Goal: Find specific page/section: Locate item on page

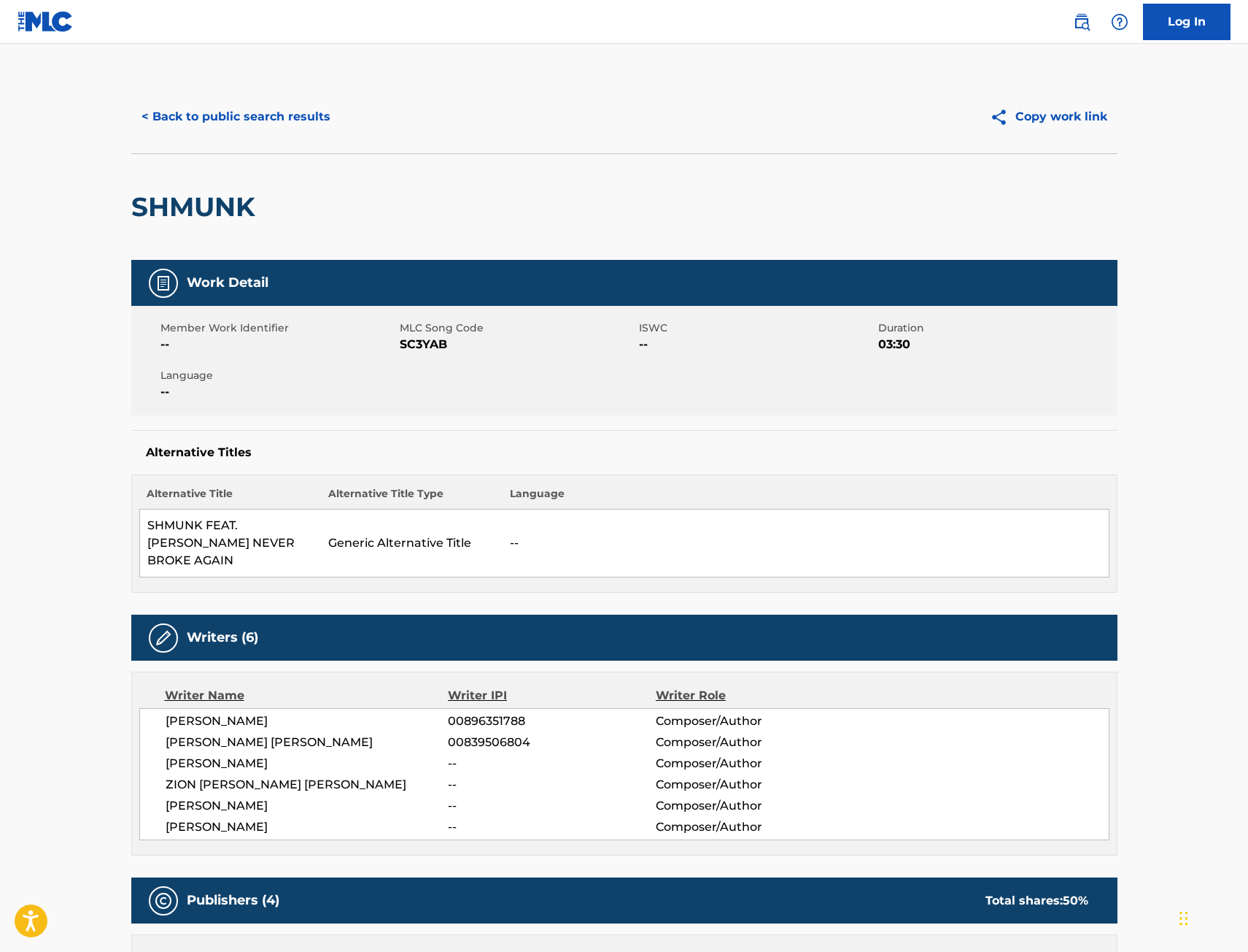
click at [246, 114] on button "< Back to public search results" at bounding box center [236, 116] width 209 height 37
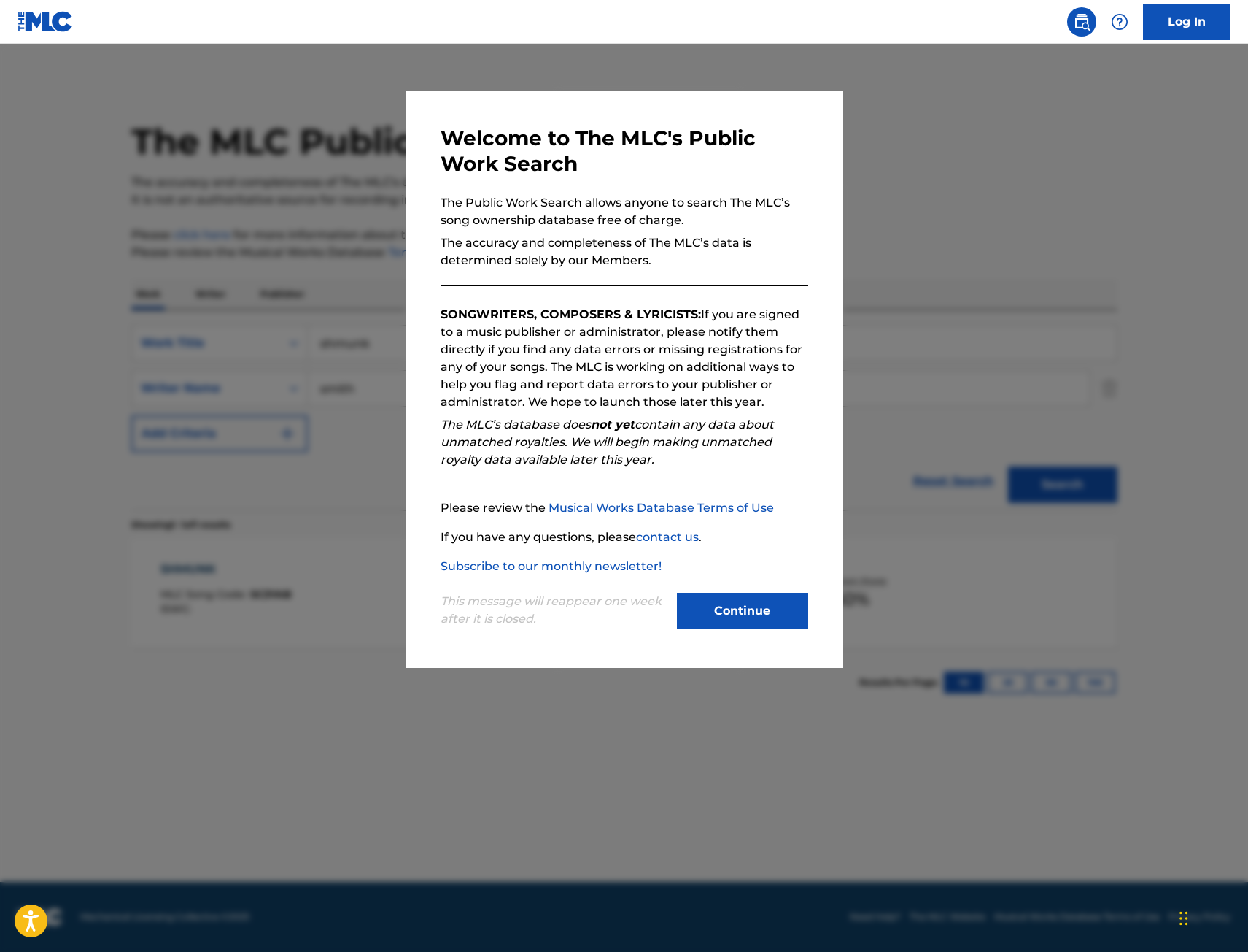
click at [252, 191] on div at bounding box center [624, 520] width 1248 height 952
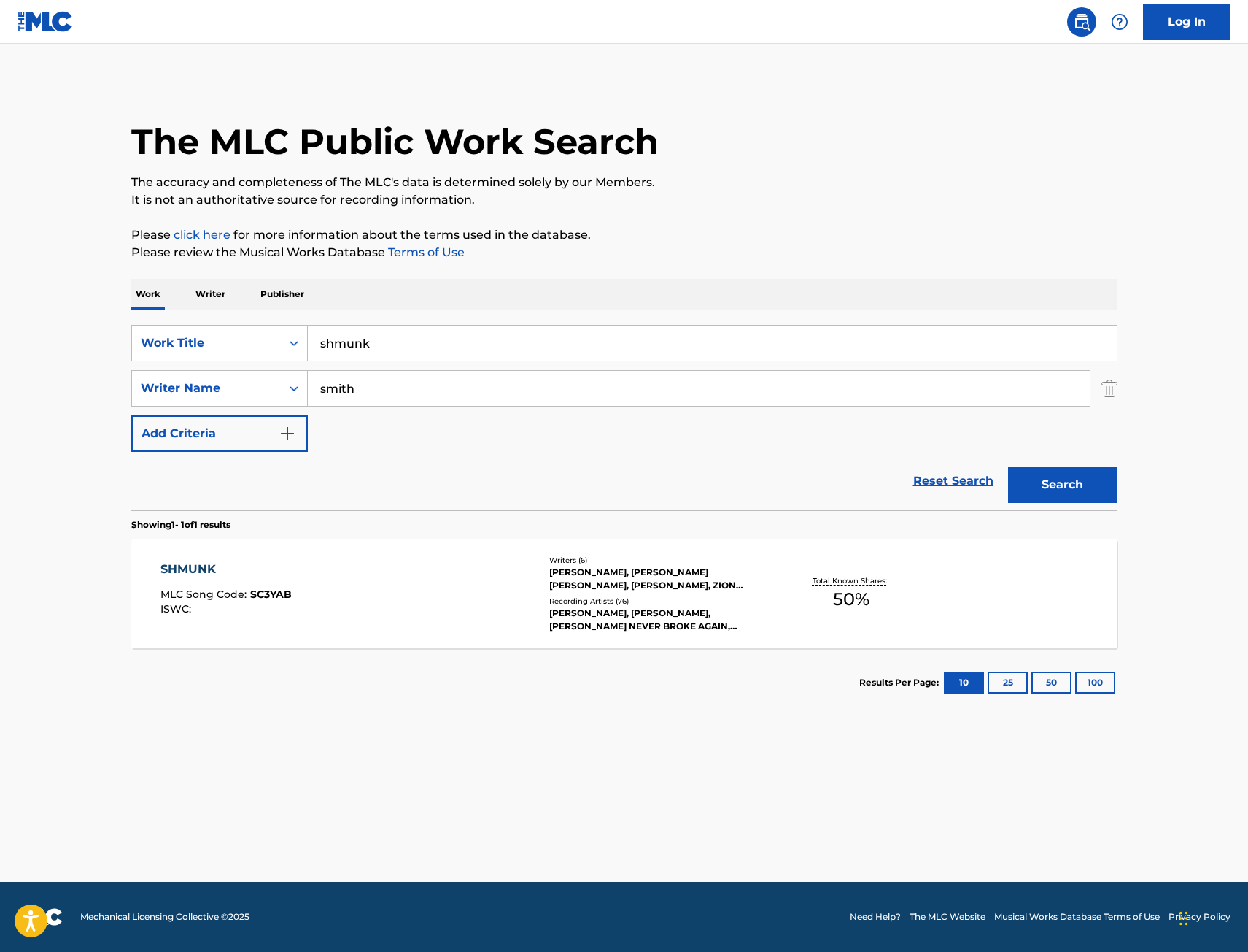
click at [47, 349] on main "The MLC Public Work Search The accuracy and completeness of The MLC's data is d…" at bounding box center [624, 462] width 1248 height 837
type input "rackz got me"
click at [1009, 466] on button "Search" at bounding box center [1063, 484] width 109 height 37
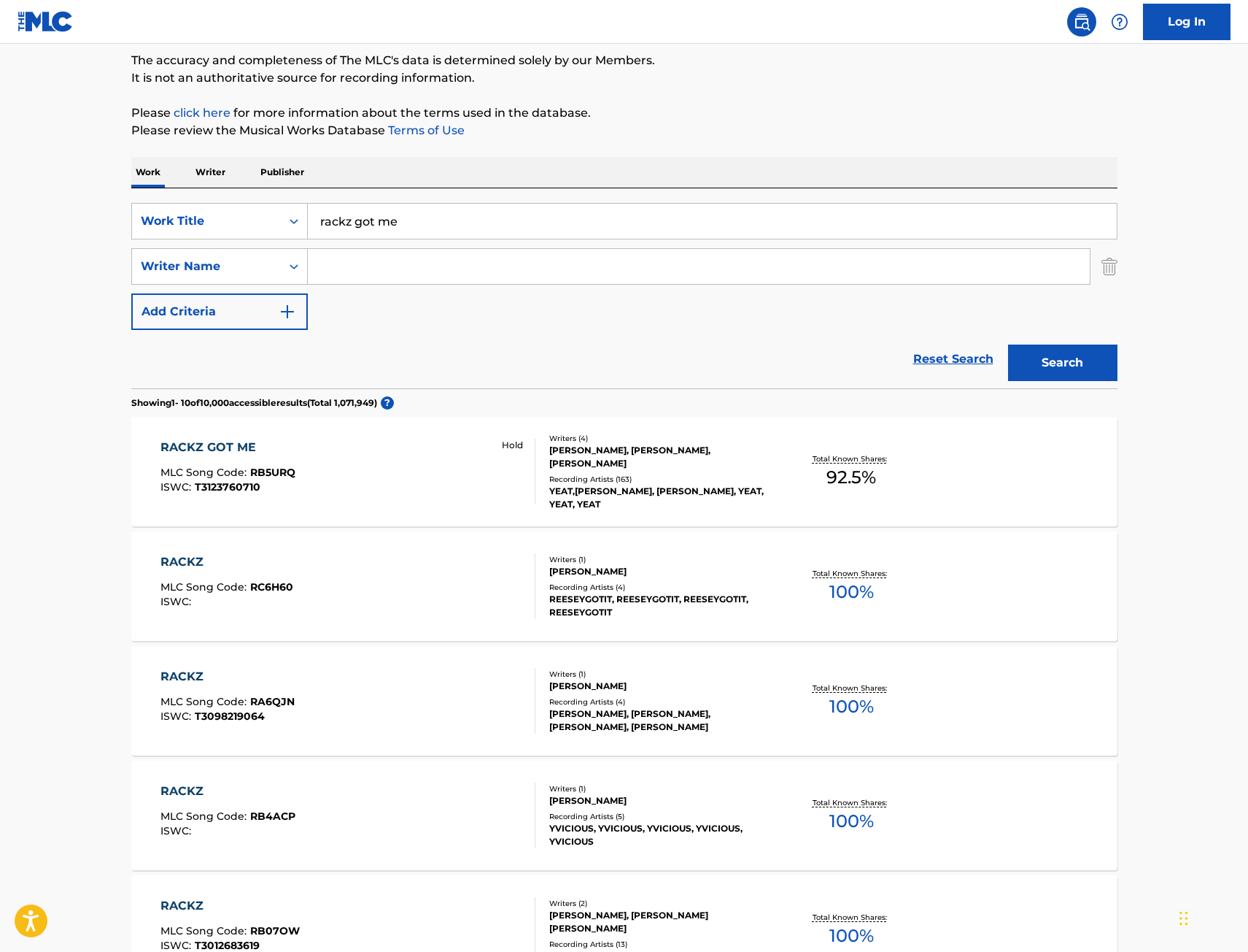
scroll to position [146, 0]
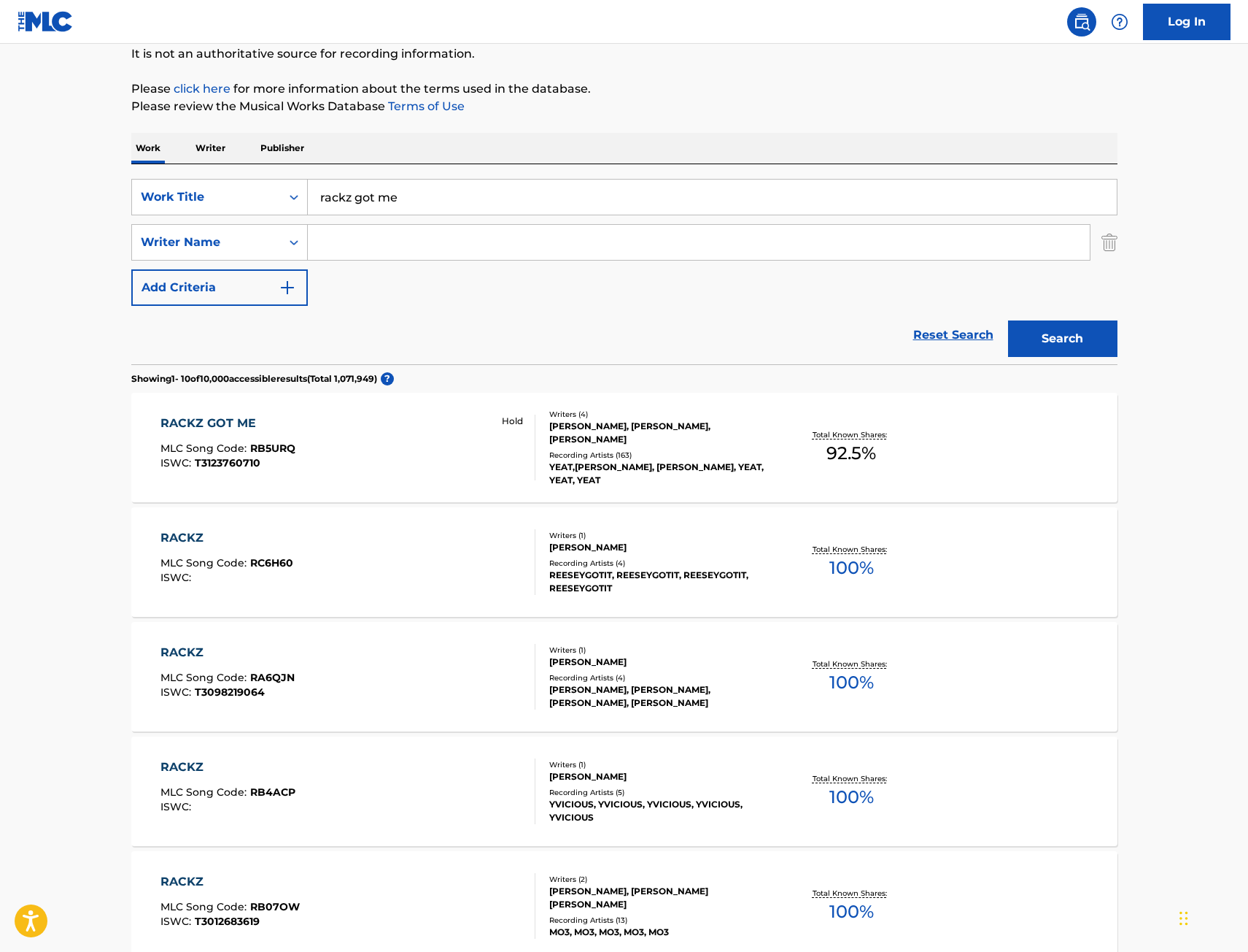
click at [435, 456] on div "RACKZ GOT ME MLC Song Code : RB5URQ ISWC : T3123760710 Hold" at bounding box center [348, 448] width 375 height 66
